Goal: Find contact information: Find contact information

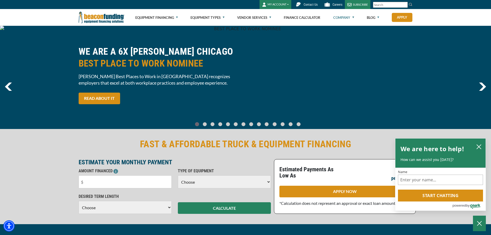
click at [343, 15] on link "Company" at bounding box center [343, 17] width 21 height 16
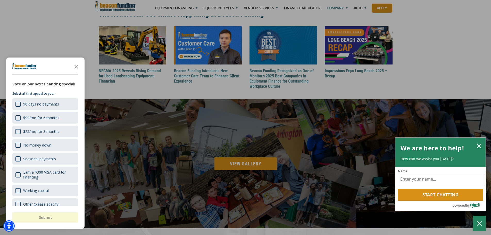
scroll to position [670, 0]
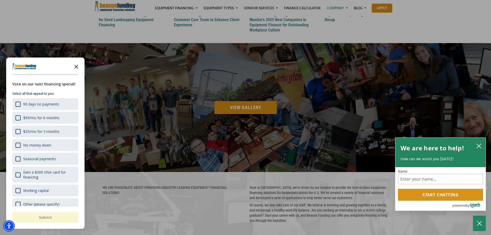
click at [76, 66] on polygon "Close the survey" at bounding box center [76, 67] width 4 height 4
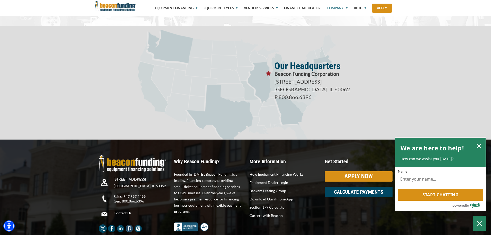
scroll to position [911, 0]
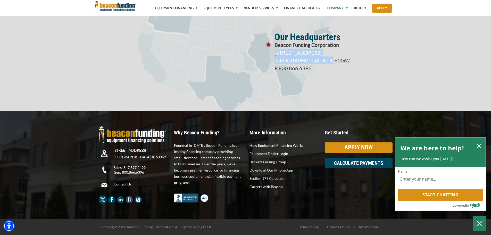
drag, startPoint x: 275, startPoint y: 53, endPoint x: 341, endPoint y: 61, distance: 67.0
click at [341, 61] on p "3400 Dundee Rd, Suite 180 Northbrook, IL 60062 P 800.866.6396" at bounding box center [333, 60] width 118 height 23
copy p "3400 Dundee Rd, Suite 180 Northbrook, IL 60062"
